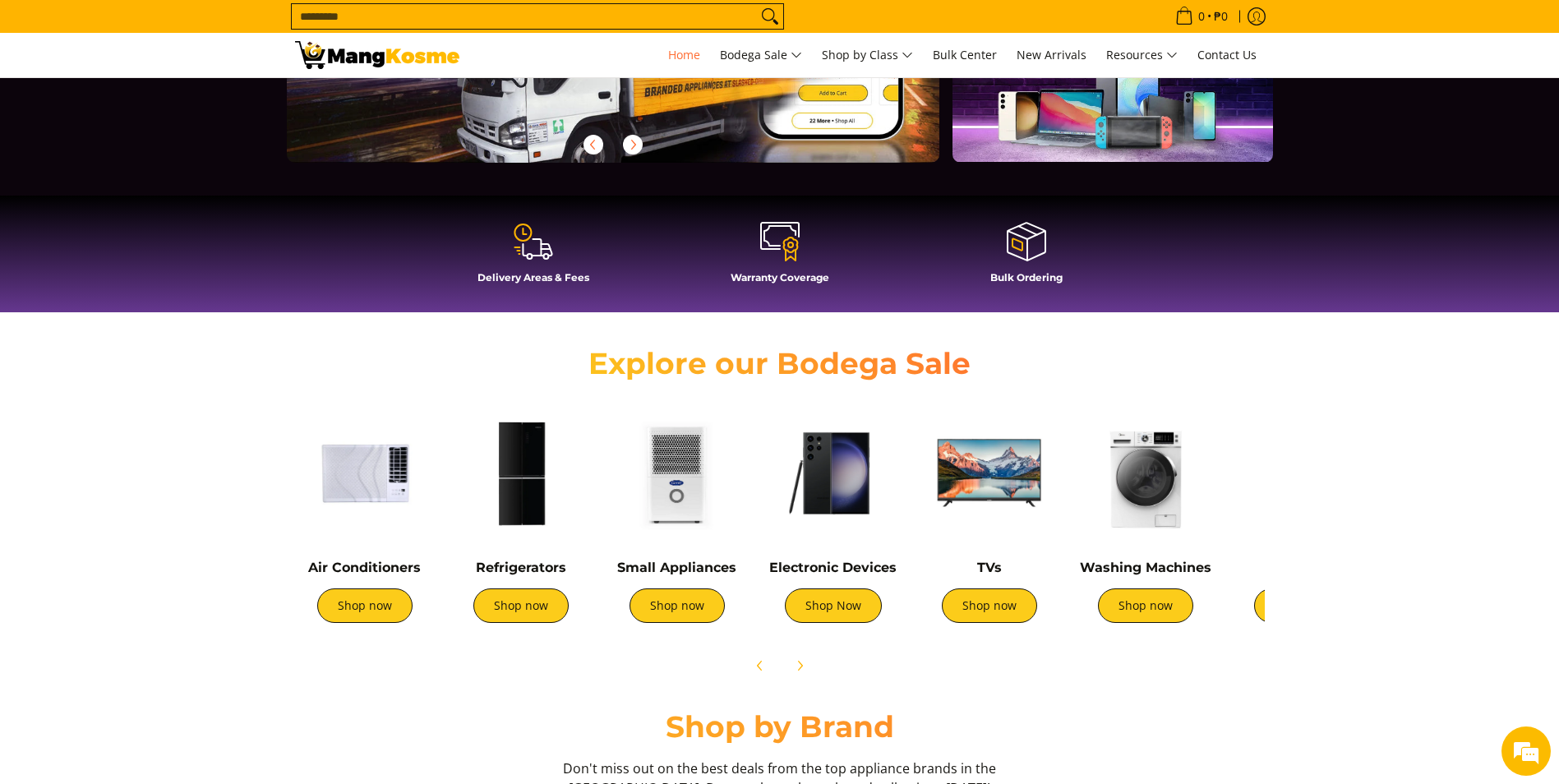
scroll to position [411, 0]
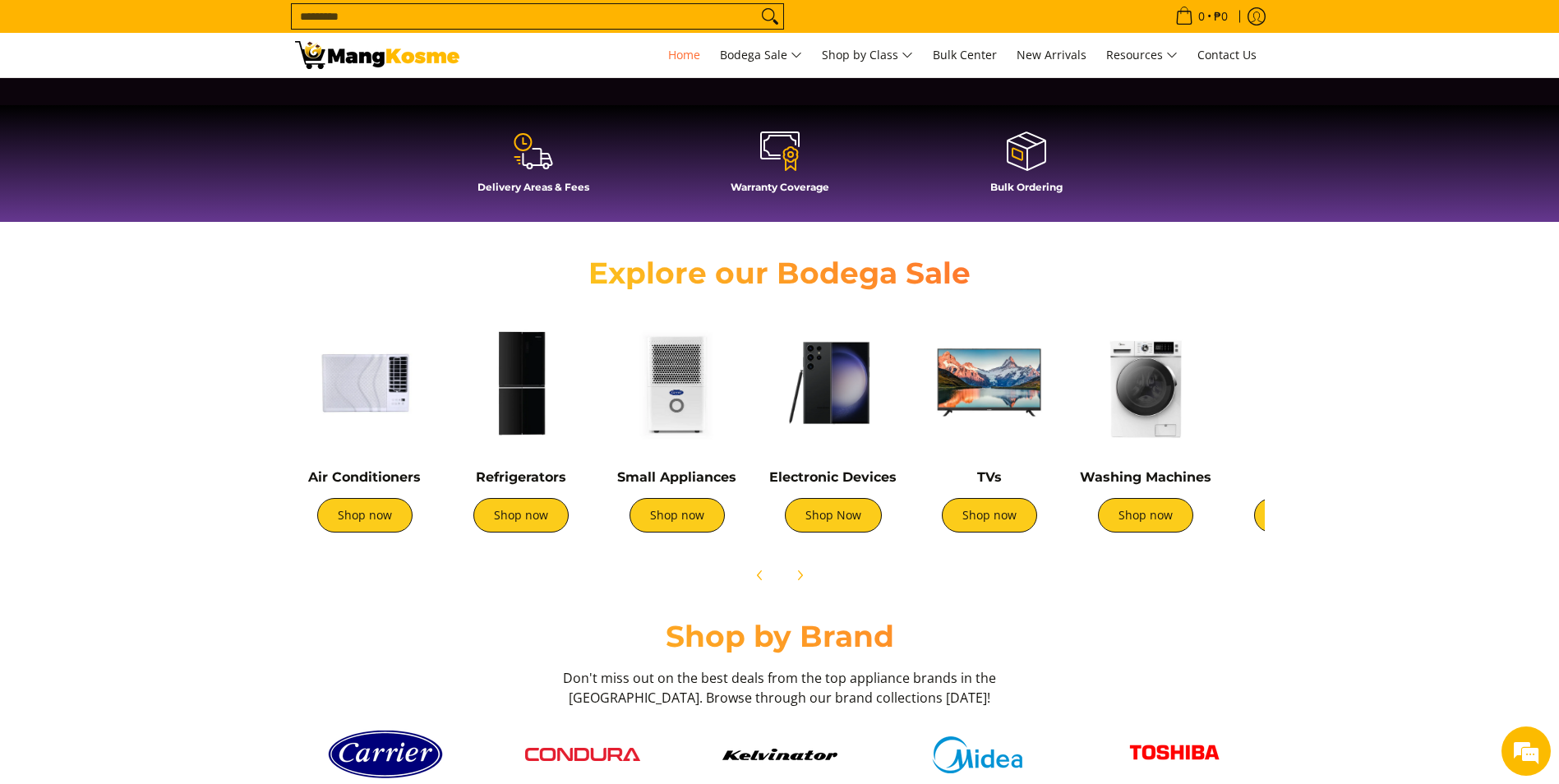
click at [348, 382] on img at bounding box center [365, 383] width 140 height 140
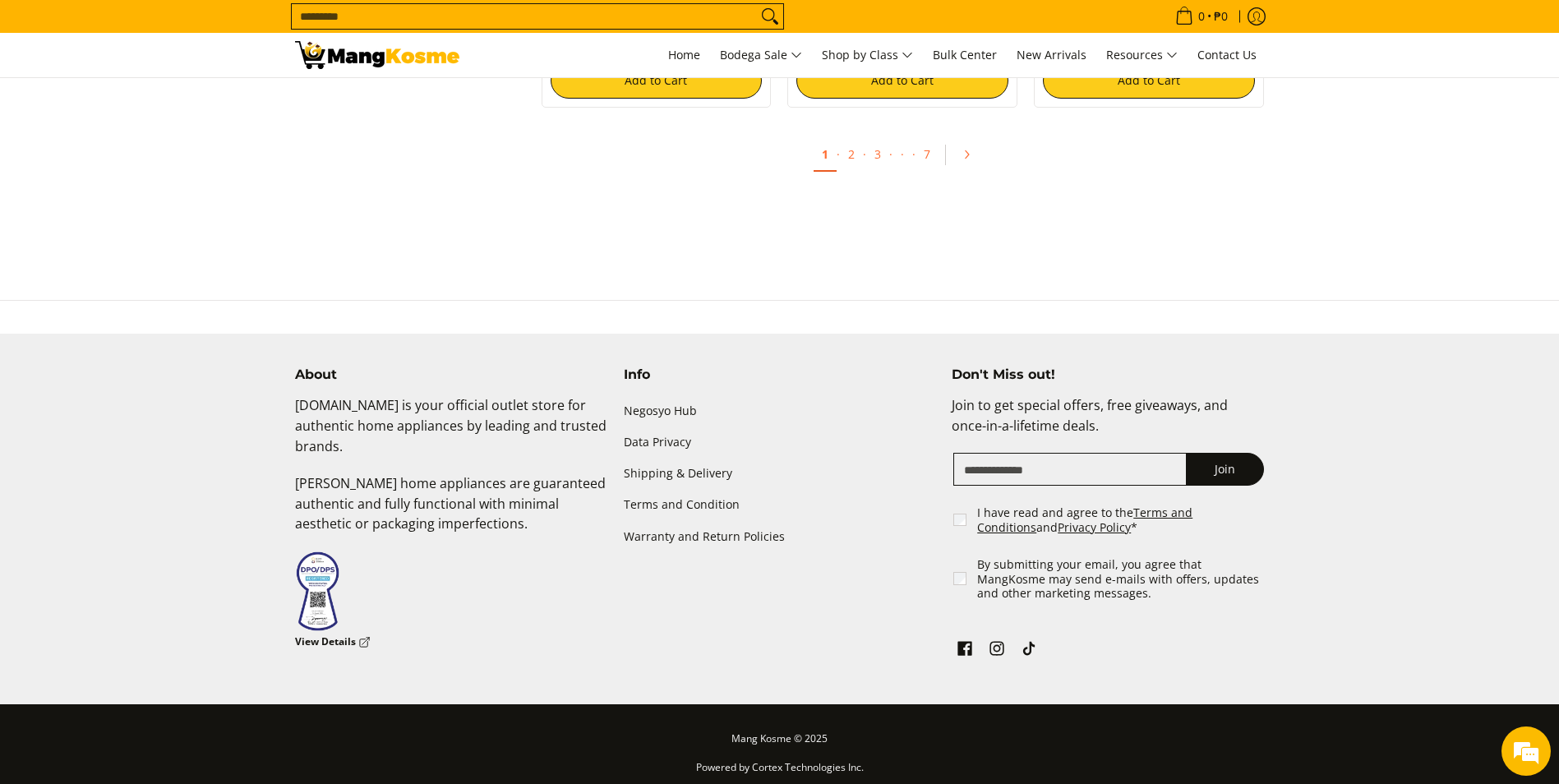
scroll to position [3122, 0]
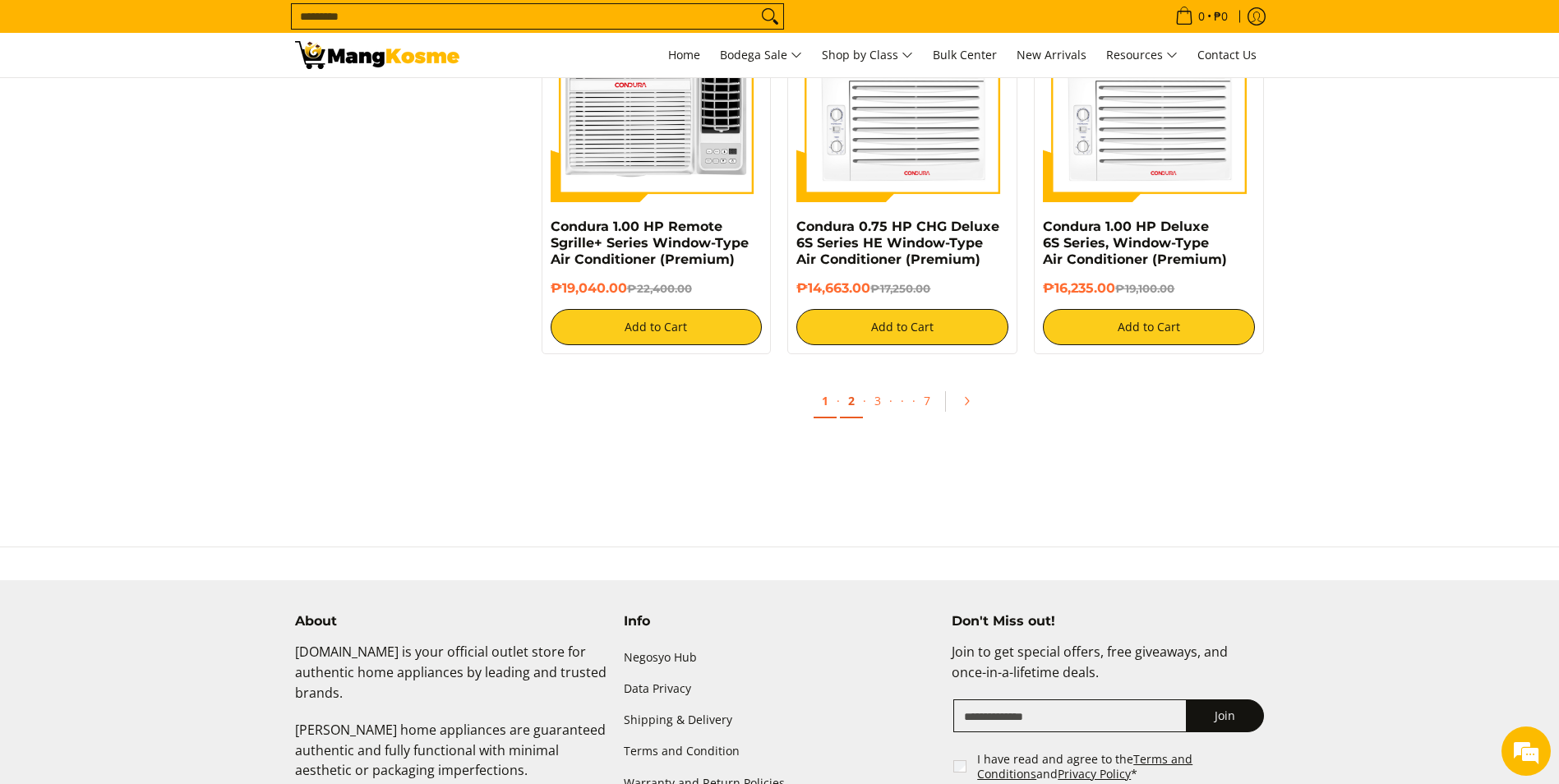
click at [857, 402] on link "2" at bounding box center [850, 401] width 23 height 34
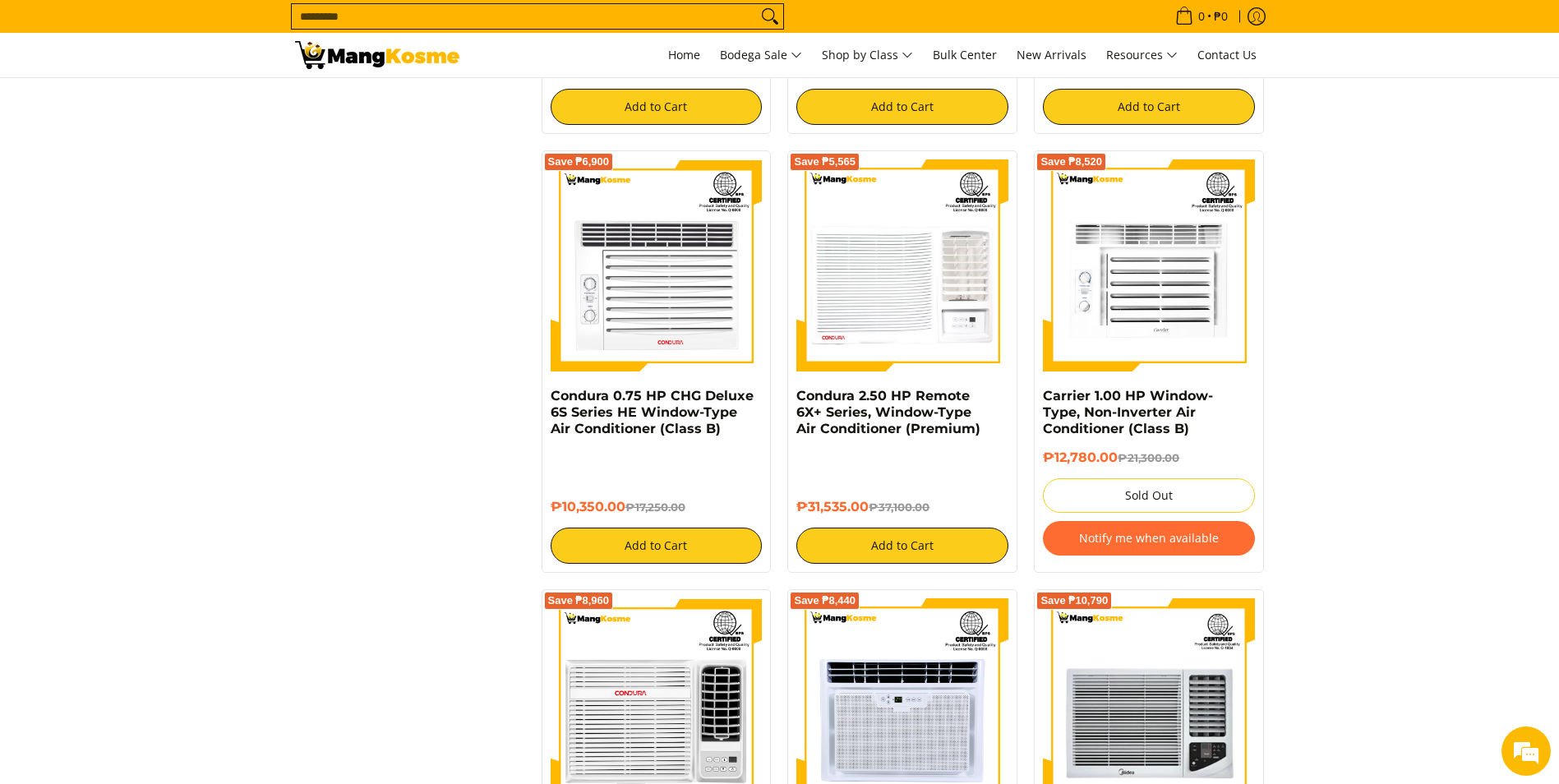
scroll to position [2547, 0]
